Goal: Task Accomplishment & Management: Complete application form

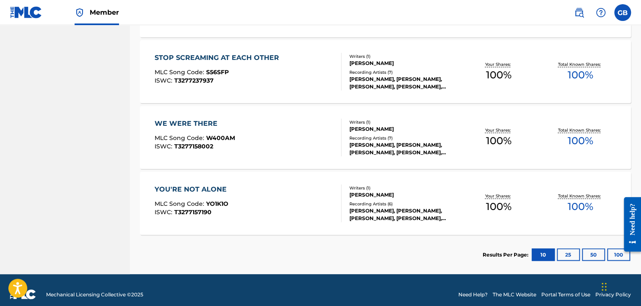
scroll to position [583, 0]
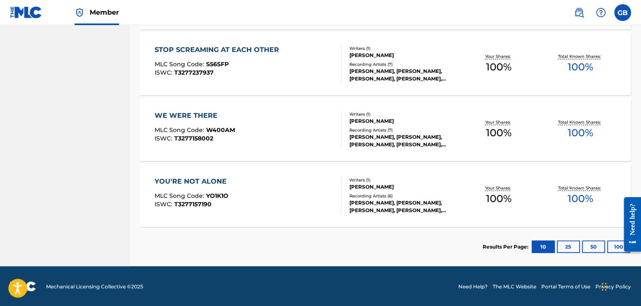
click at [567, 242] on button "25" at bounding box center [568, 246] width 23 height 13
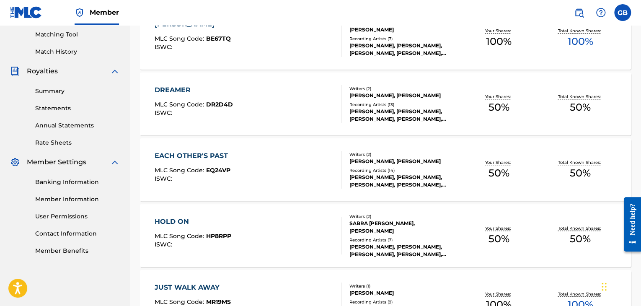
scroll to position [0, 0]
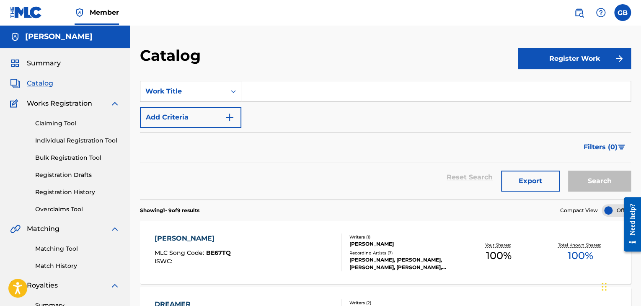
click at [580, 57] on button "Register Work" at bounding box center [574, 58] width 113 height 21
click at [564, 91] on link "Individual" at bounding box center [574, 86] width 113 height 20
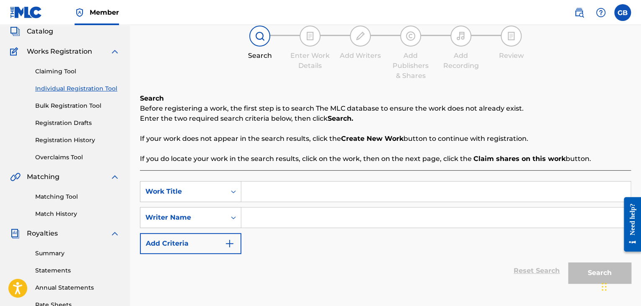
scroll to position [49, 0]
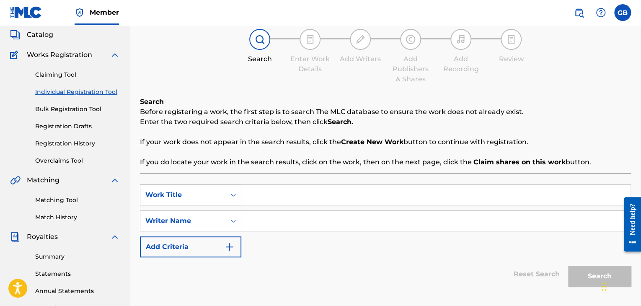
click at [232, 194] on icon "Search Form" at bounding box center [233, 195] width 5 height 3
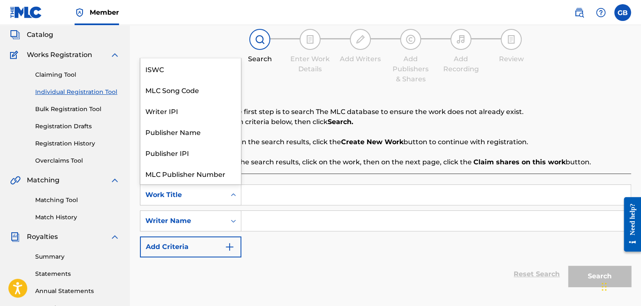
scroll to position [21, 0]
click at [266, 196] on input "Search Form" at bounding box center [435, 195] width 389 height 20
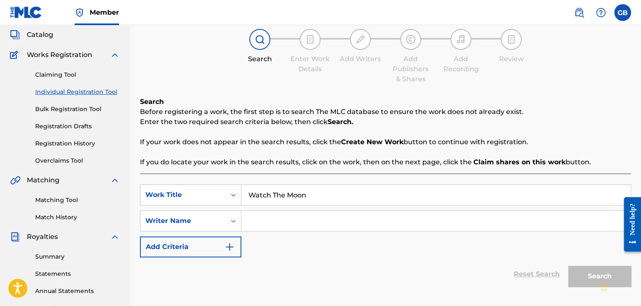
type input "Watch The Moon"
click at [285, 224] on input "Search Form" at bounding box center [435, 221] width 389 height 20
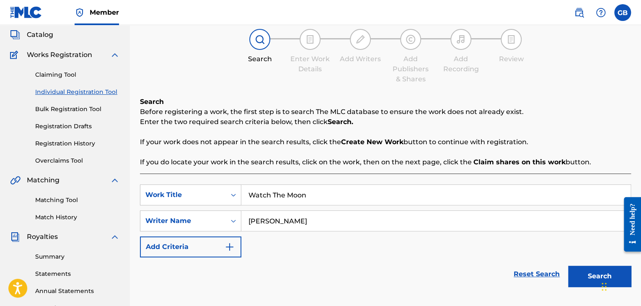
type input "[PERSON_NAME]"
click at [233, 247] on img "Search Form" at bounding box center [230, 247] width 10 height 10
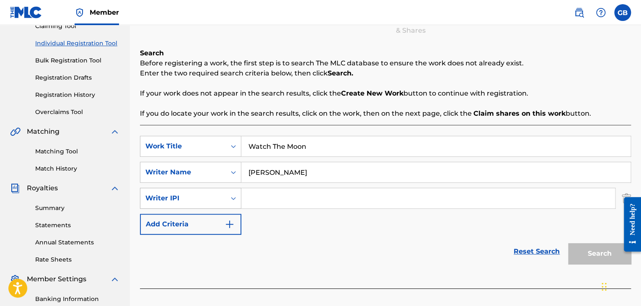
scroll to position [99, 0]
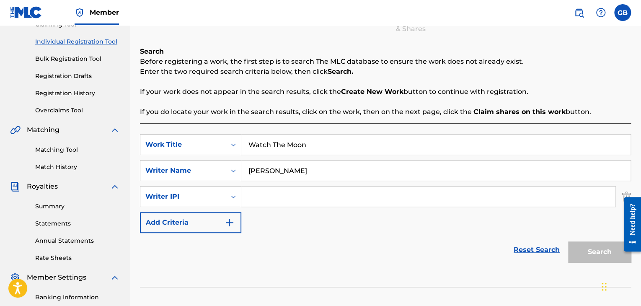
click at [230, 222] on img "Search Form" at bounding box center [230, 222] width 10 height 10
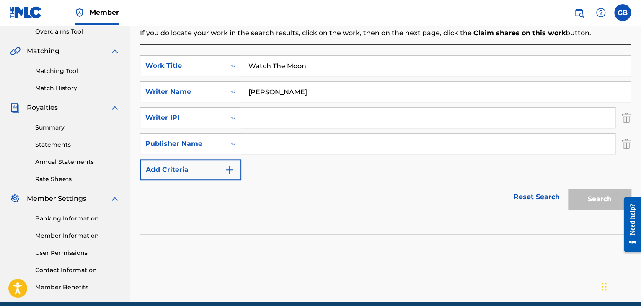
scroll to position [178, 0]
click at [625, 118] on img "Search Form" at bounding box center [626, 117] width 9 height 21
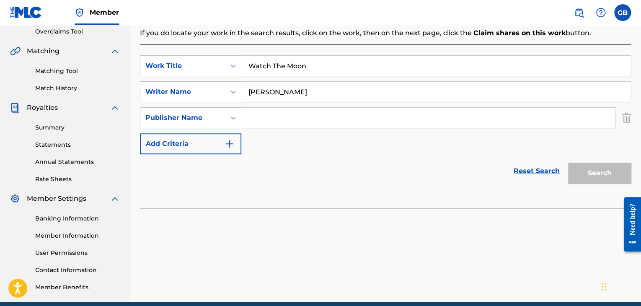
click at [625, 118] on img "Search Form" at bounding box center [626, 117] width 9 height 21
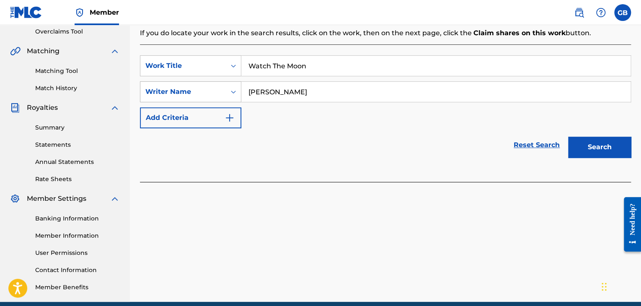
click at [209, 88] on div "Writer Name" at bounding box center [182, 92] width 75 height 10
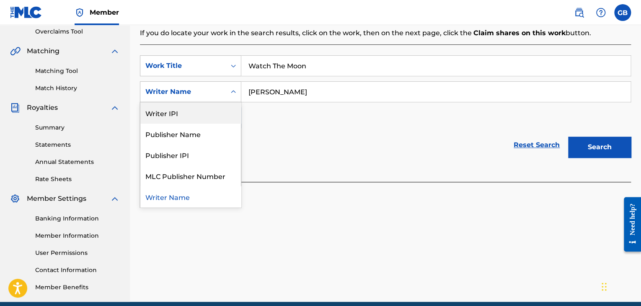
click at [293, 155] on div "Reset Search Search" at bounding box center [385, 145] width 491 height 34
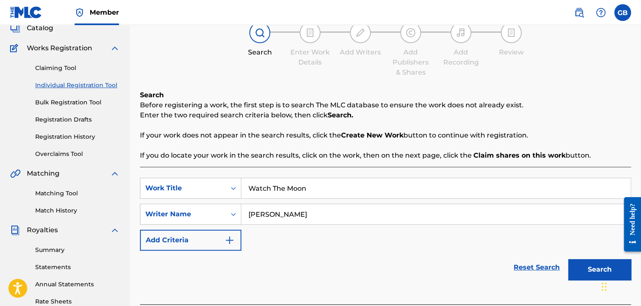
scroll to position [55, 0]
click at [591, 275] on button "Search" at bounding box center [599, 269] width 63 height 21
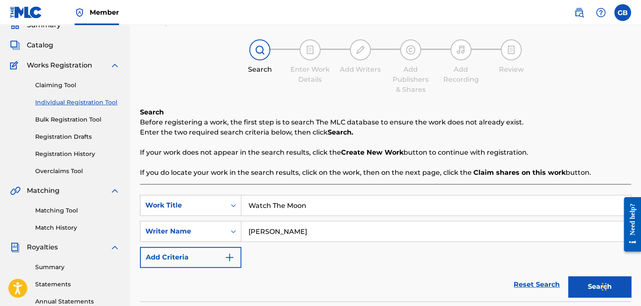
scroll to position [0, 0]
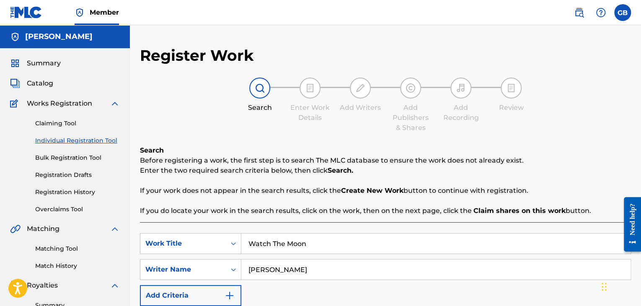
click at [54, 106] on span "Works Registration" at bounding box center [59, 103] width 65 height 10
click at [54, 139] on link "Individual Registration Tool" at bounding box center [77, 140] width 85 height 9
click at [53, 124] on link "Claiming Tool" at bounding box center [77, 123] width 85 height 9
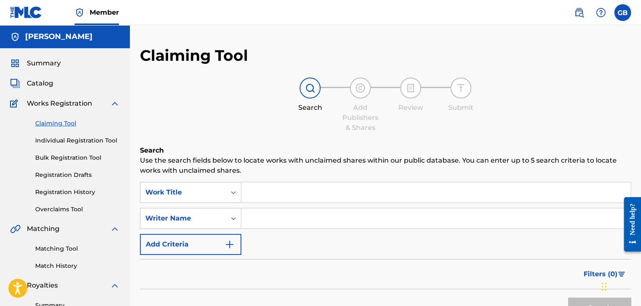
click at [53, 140] on link "Individual Registration Tool" at bounding box center [77, 140] width 85 height 9
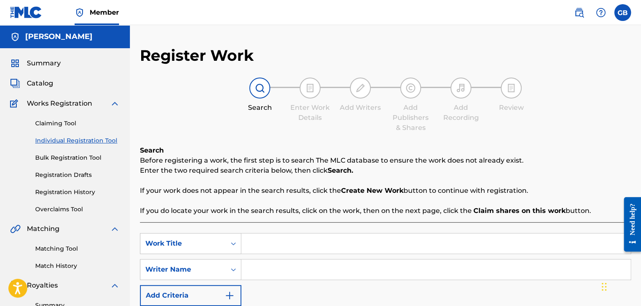
click at [258, 243] on input "Search Form" at bounding box center [435, 243] width 389 height 20
type input "play pretend"
click at [263, 265] on input "Search Form" at bounding box center [435, 269] width 389 height 20
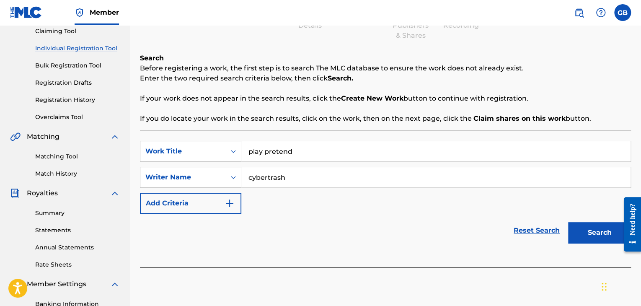
scroll to position [94, 0]
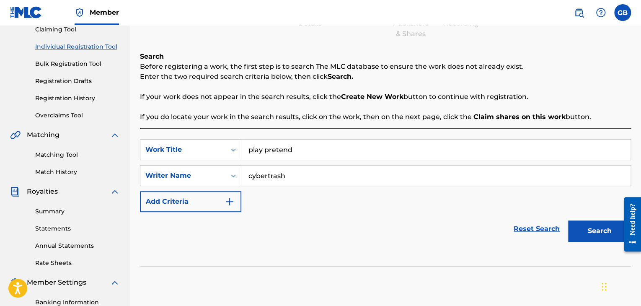
click at [582, 233] on button "Search" at bounding box center [599, 230] width 63 height 21
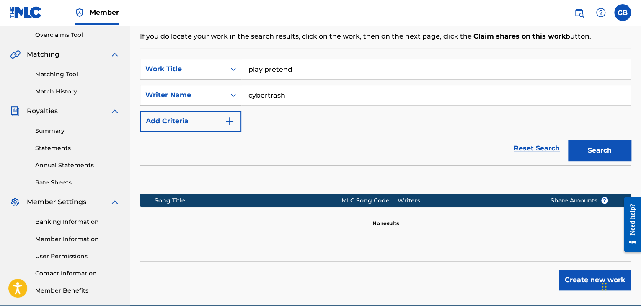
scroll to position [214, 0]
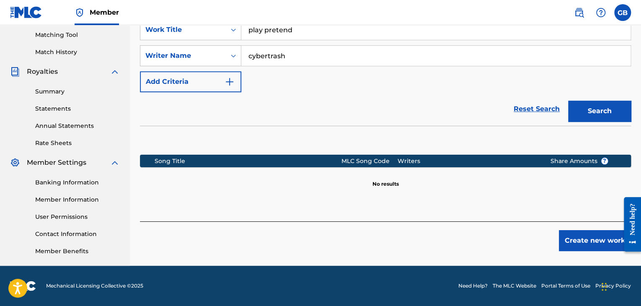
click at [251, 53] on input "cybertrash" at bounding box center [435, 56] width 389 height 20
type input "Cybertrash"
click at [252, 32] on input "play pretend" at bounding box center [435, 30] width 389 height 20
click at [268, 30] on input "Play pretend" at bounding box center [435, 30] width 389 height 20
click at [615, 108] on button "Search" at bounding box center [599, 111] width 63 height 21
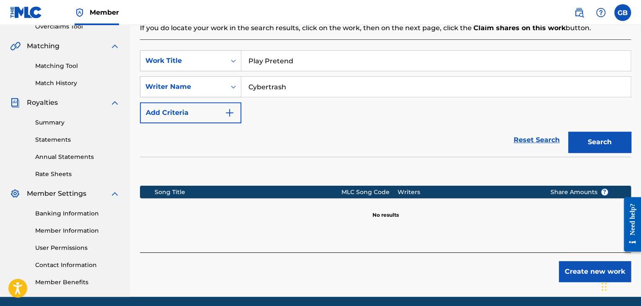
scroll to position [182, 0]
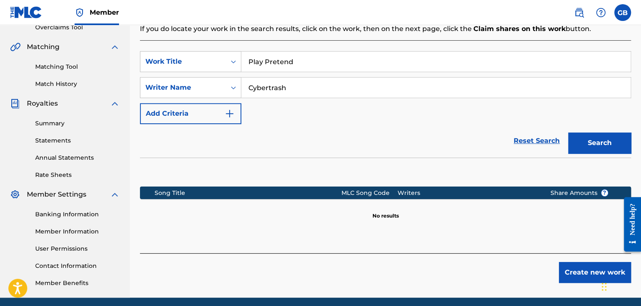
click at [298, 64] on input "Play Pretend" at bounding box center [435, 62] width 389 height 20
type input "PLAY PRETEND"
click at [592, 142] on button "Search" at bounding box center [599, 142] width 63 height 21
drag, startPoint x: 303, startPoint y: 60, endPoint x: 230, endPoint y: 59, distance: 72.9
click at [230, 59] on div "SearchWithCriteriab7c44f03-0416-4d14-ae69-1a4e301d665c Work Title PLAY PRETEND" at bounding box center [385, 61] width 491 height 21
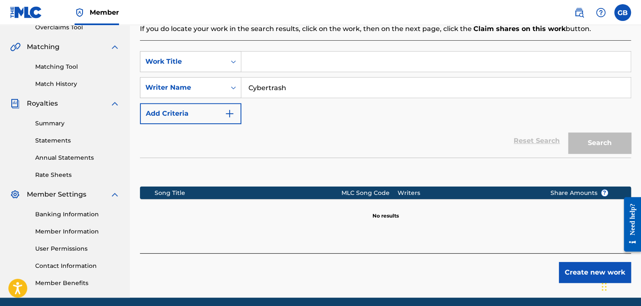
drag, startPoint x: 290, startPoint y: 84, endPoint x: 248, endPoint y: 83, distance: 42.3
click at [248, 83] on input "Cybertrash" at bounding box center [435, 88] width 389 height 20
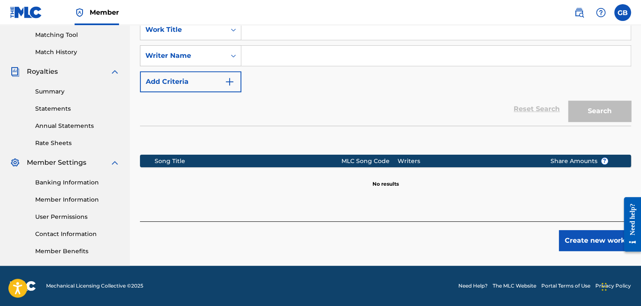
scroll to position [213, 0]
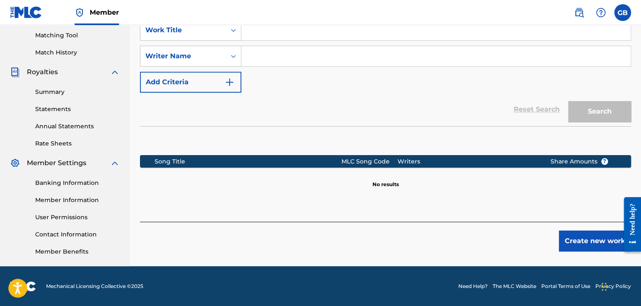
click at [592, 238] on button "Create new work" at bounding box center [595, 240] width 72 height 21
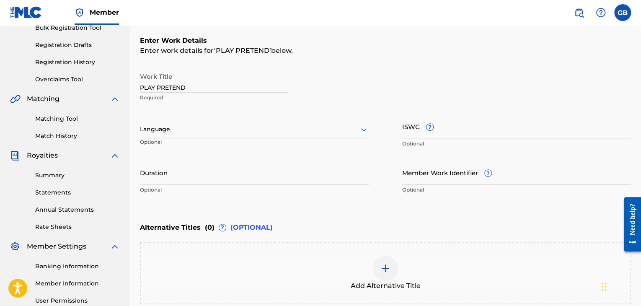
scroll to position [122, 0]
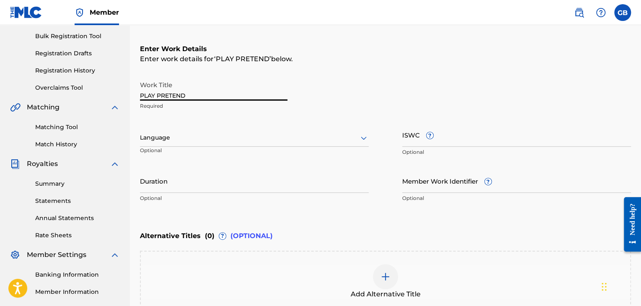
click at [211, 96] on input "PLAY PRETEND" at bounding box center [213, 89] width 147 height 24
type input "P"
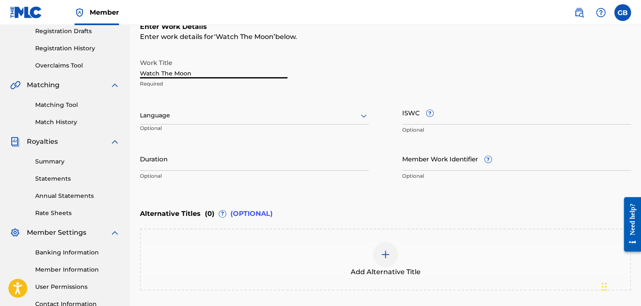
scroll to position [162, 0]
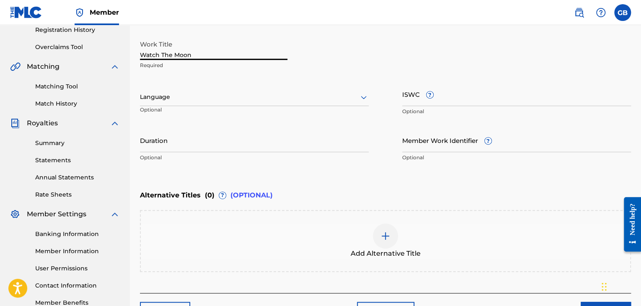
type input "Watch The Moon"
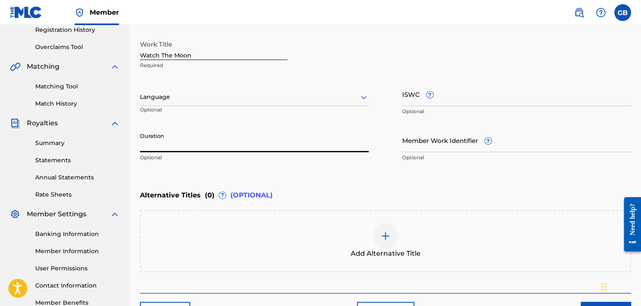
click at [186, 140] on input "Duration" at bounding box center [254, 140] width 229 height 24
click at [200, 78] on div "Work Title Watch The Moon Required Language Optional ISWC ? Optional Duration O…" at bounding box center [385, 101] width 491 height 130
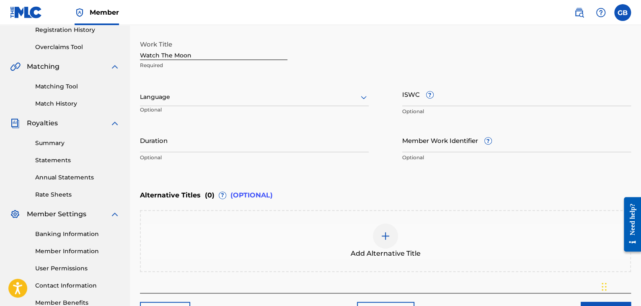
click at [200, 92] on div at bounding box center [254, 97] width 229 height 10
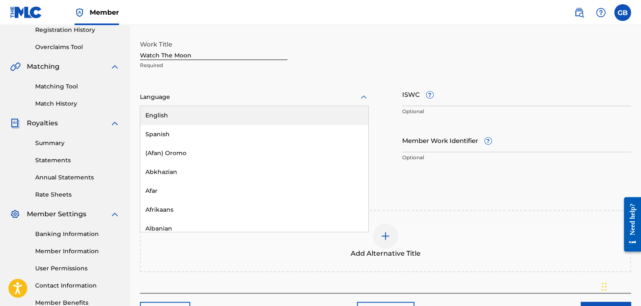
click at [184, 117] on div "English" at bounding box center [254, 115] width 228 height 19
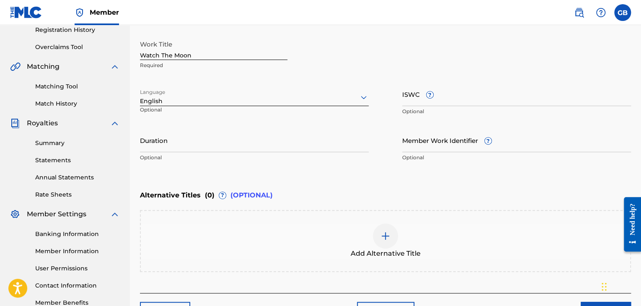
click at [318, 149] on input "Duration" at bounding box center [254, 140] width 229 height 24
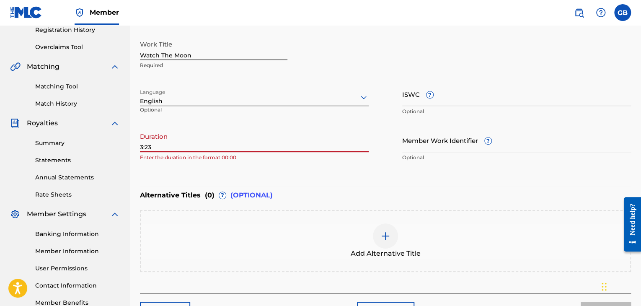
click at [259, 175] on div "Enter Work Details Enter work details for ‘ Watch The Moon ’ below. Work Title …" at bounding box center [385, 84] width 491 height 203
click at [139, 142] on div "Register Work Search Enter Work Details Add Writers Add Publishers & Shares Add…" at bounding box center [385, 103] width 511 height 439
click at [141, 148] on input "3:23" at bounding box center [254, 140] width 229 height 24
type input "03:23"
click at [257, 183] on div "Enter Work Details Enter work details for ‘ Watch The Moon ’ below. Work Title …" at bounding box center [385, 84] width 491 height 203
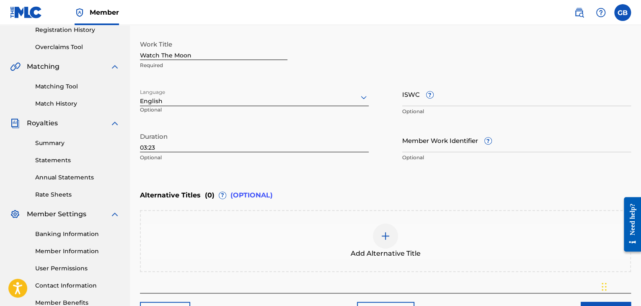
click at [454, 145] on input "Member Work Identifier ?" at bounding box center [516, 140] width 229 height 24
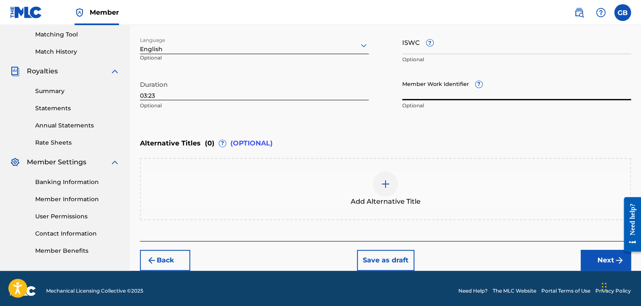
scroll to position [218, 0]
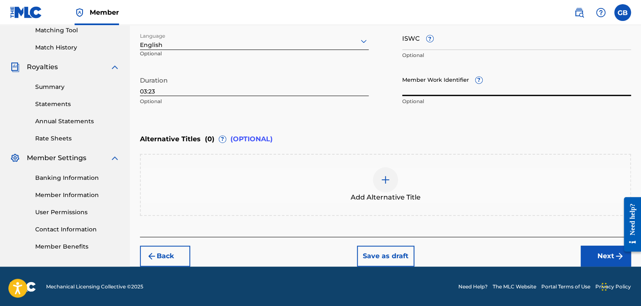
click at [603, 252] on button "Next" at bounding box center [606, 256] width 50 height 21
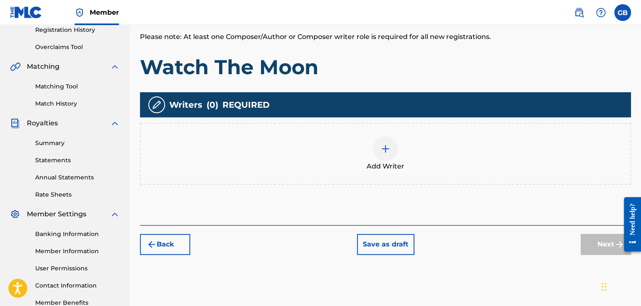
scroll to position [164, 0]
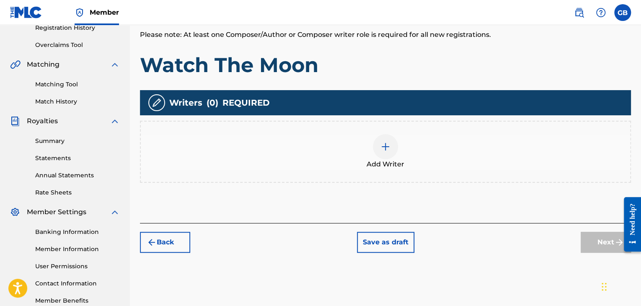
click at [387, 150] on img at bounding box center [385, 147] width 10 height 10
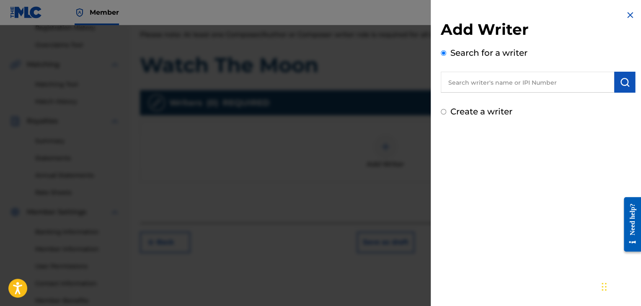
click at [474, 87] on input "text" at bounding box center [527, 82] width 173 height 21
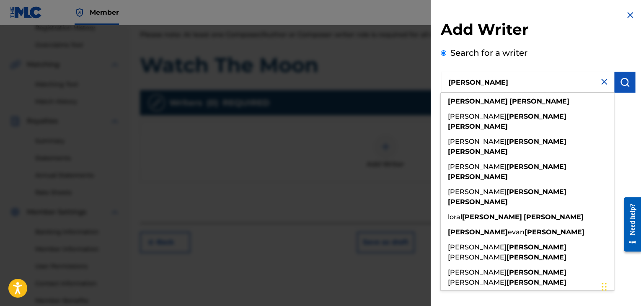
type input "[PERSON_NAME]"
click at [619, 89] on button "submit" at bounding box center [624, 82] width 21 height 21
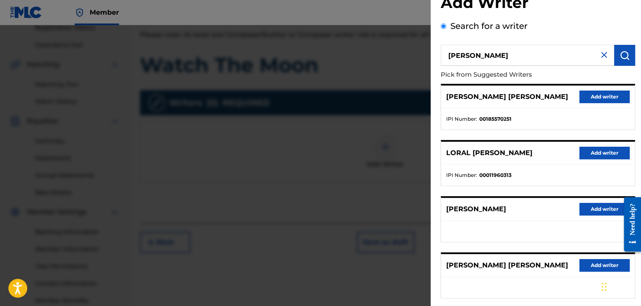
scroll to position [5, 0]
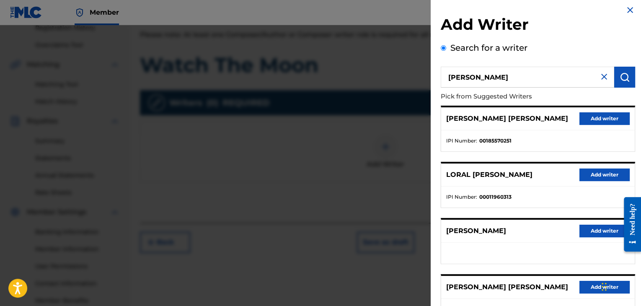
click at [601, 79] on img at bounding box center [604, 77] width 10 height 10
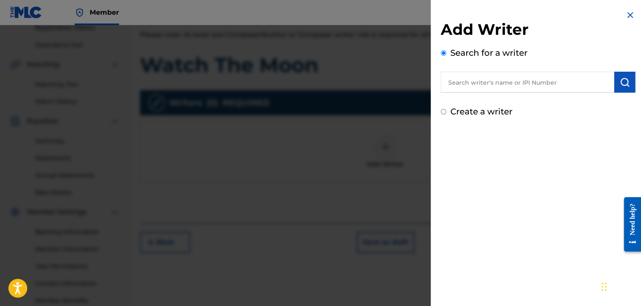
click at [562, 83] on input "text" at bounding box center [527, 82] width 173 height 21
type input "c"
click at [477, 85] on input "[PERSON_NAME]" at bounding box center [527, 82] width 173 height 21
type input "[PERSON_NAME]"
click at [620, 85] on img "submit" at bounding box center [625, 82] width 10 height 10
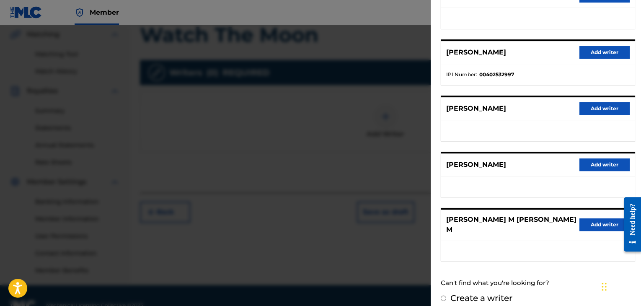
scroll to position [214, 0]
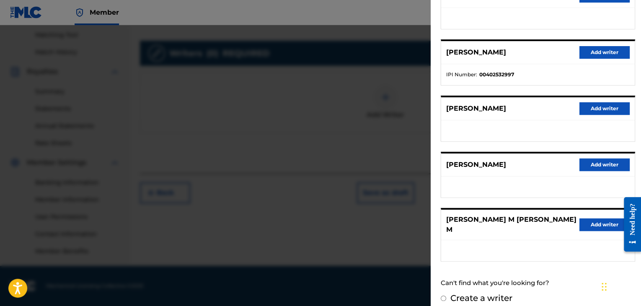
click at [462, 293] on label "Create a writer" at bounding box center [481, 298] width 62 height 10
radio input "true"
click at [446, 295] on input "Create a writer" at bounding box center [443, 297] width 5 height 5
radio input "false"
radio input "true"
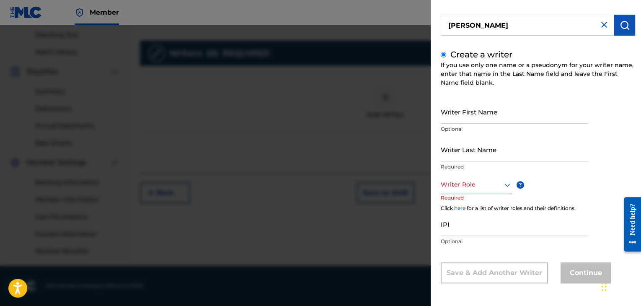
scroll to position [0, 0]
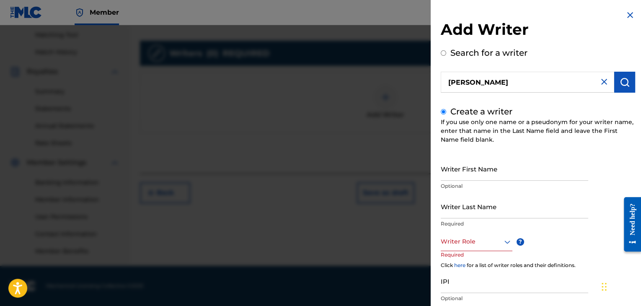
click at [484, 177] on input "Writer First Name" at bounding box center [514, 169] width 147 height 24
type input "[PERSON_NAME]"
click at [478, 210] on input "Writer Last Name" at bounding box center [514, 206] width 147 height 24
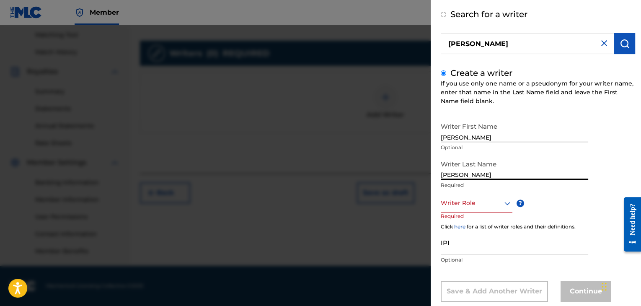
scroll to position [47, 0]
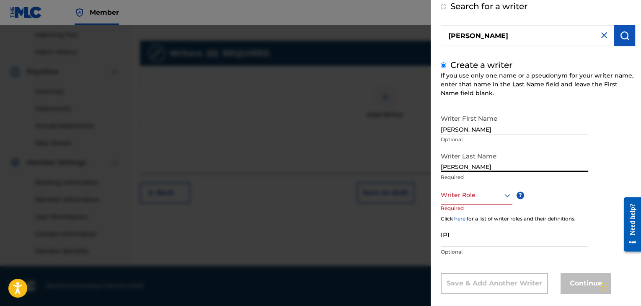
type input "[PERSON_NAME]"
click at [503, 199] on icon at bounding box center [507, 195] width 10 height 10
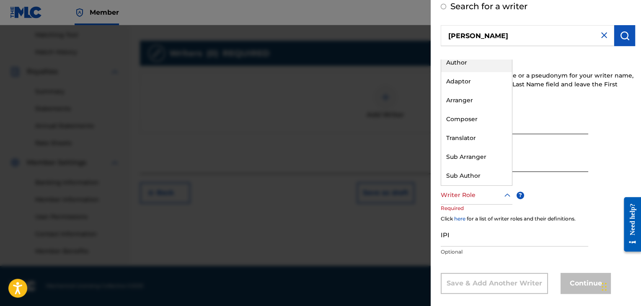
scroll to position [0, 0]
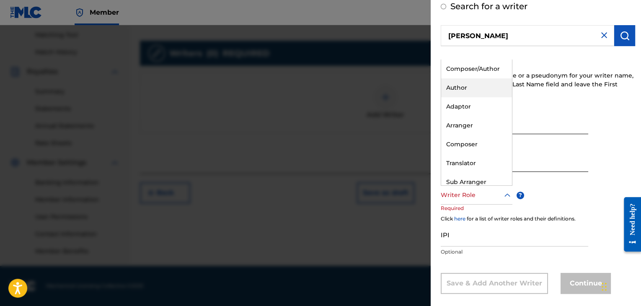
click at [474, 87] on div "Author" at bounding box center [476, 87] width 71 height 19
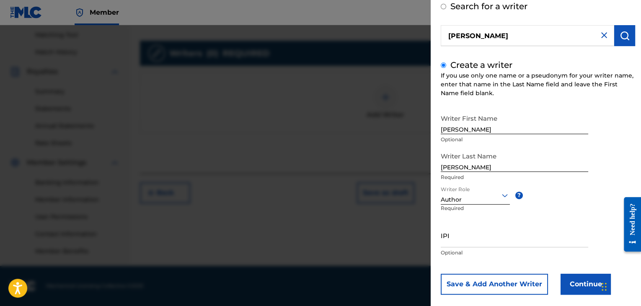
scroll to position [58, 0]
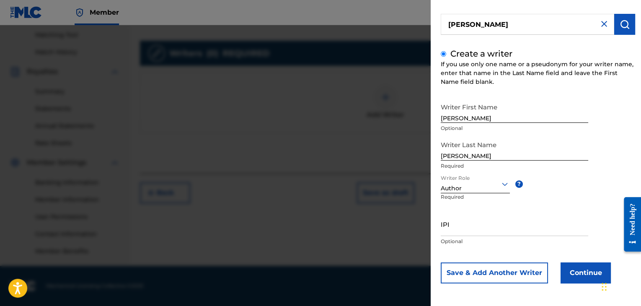
click at [535, 273] on button "Save & Add Another Writer" at bounding box center [494, 272] width 107 height 21
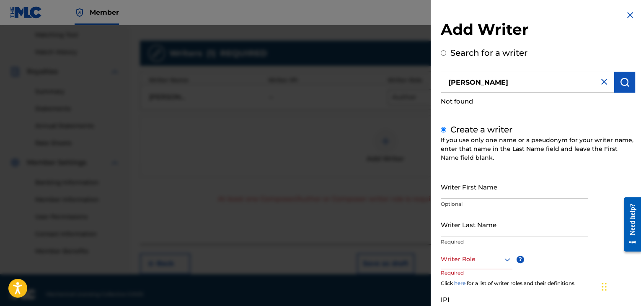
scroll to position [0, 0]
click at [627, 19] on img at bounding box center [630, 15] width 10 height 10
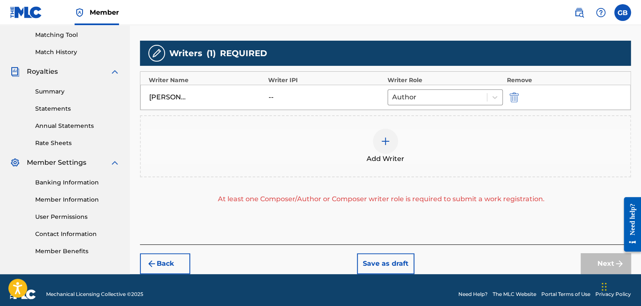
click at [509, 98] on img "submit" at bounding box center [513, 97] width 9 height 10
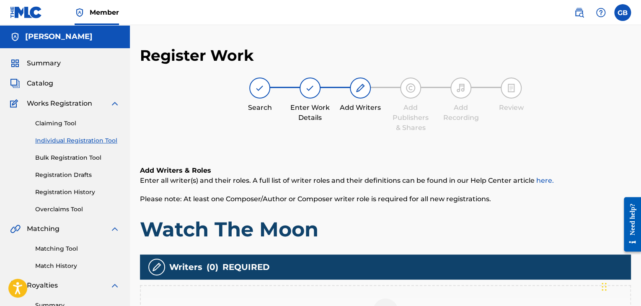
scroll to position [214, 0]
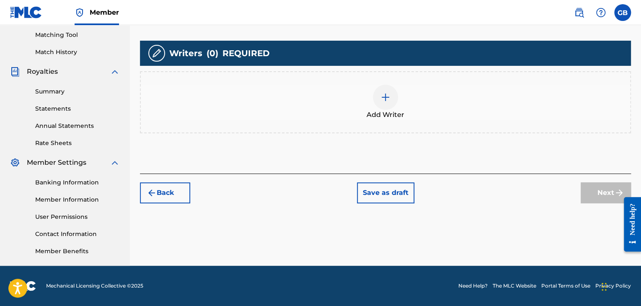
click at [389, 189] on button "Save as draft" at bounding box center [385, 192] width 57 height 21
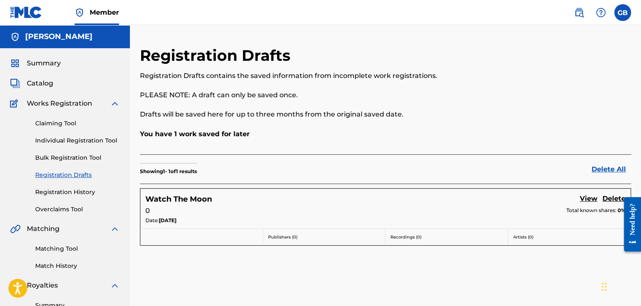
click at [463, 65] on div "Registration Drafts Registration Drafts contains the saved information from inc…" at bounding box center [329, 87] width 378 height 83
